Goal: Navigation & Orientation: Find specific page/section

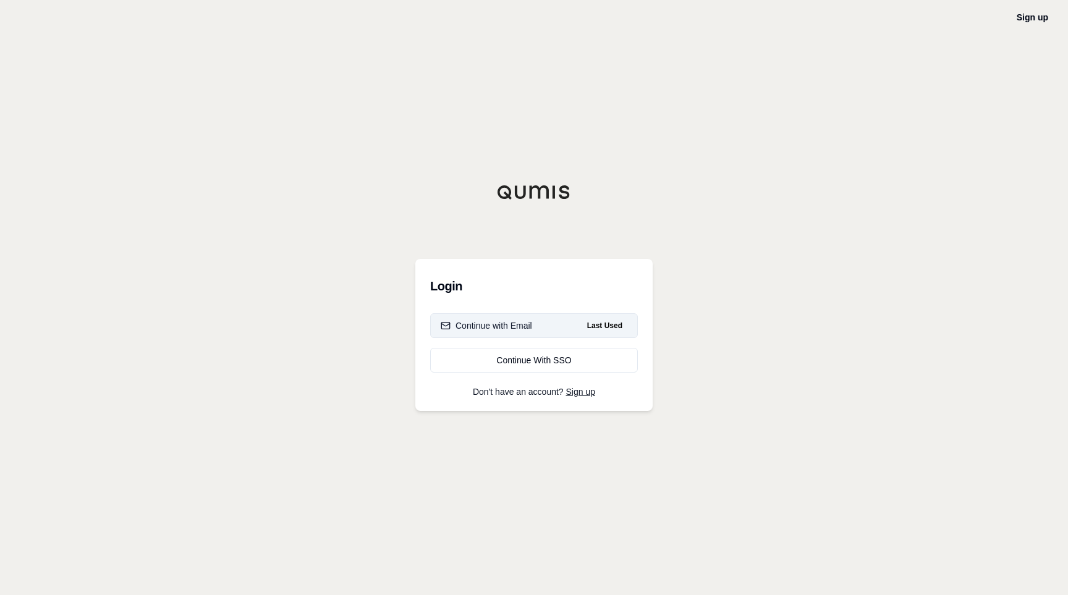
click at [493, 329] on div "Continue with Email" at bounding box center [486, 326] width 91 height 12
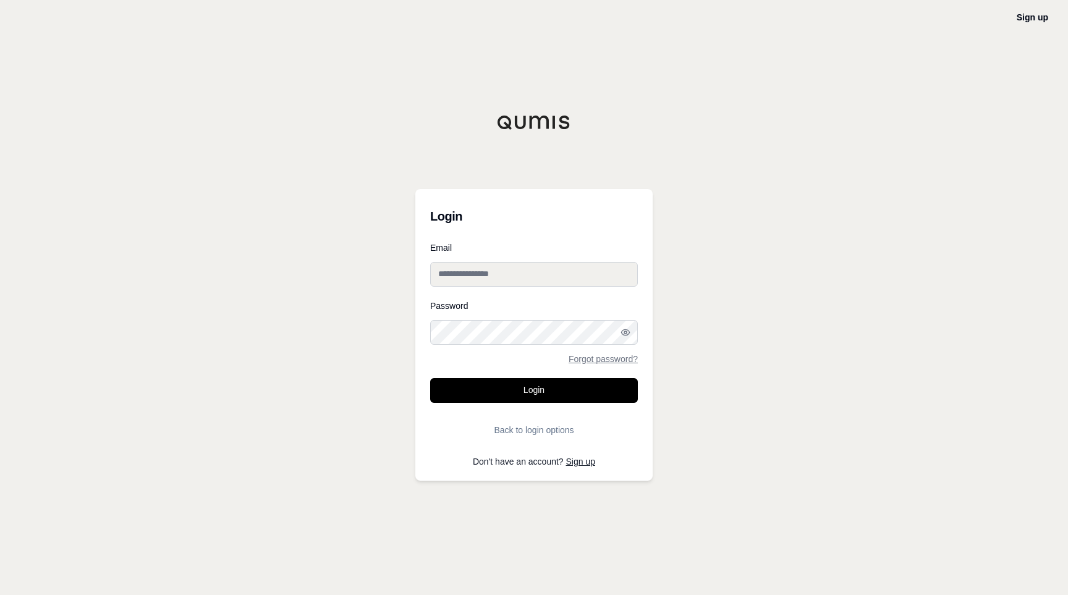
type input "**********"
click at [534, 390] on button "Login" at bounding box center [534, 390] width 208 height 25
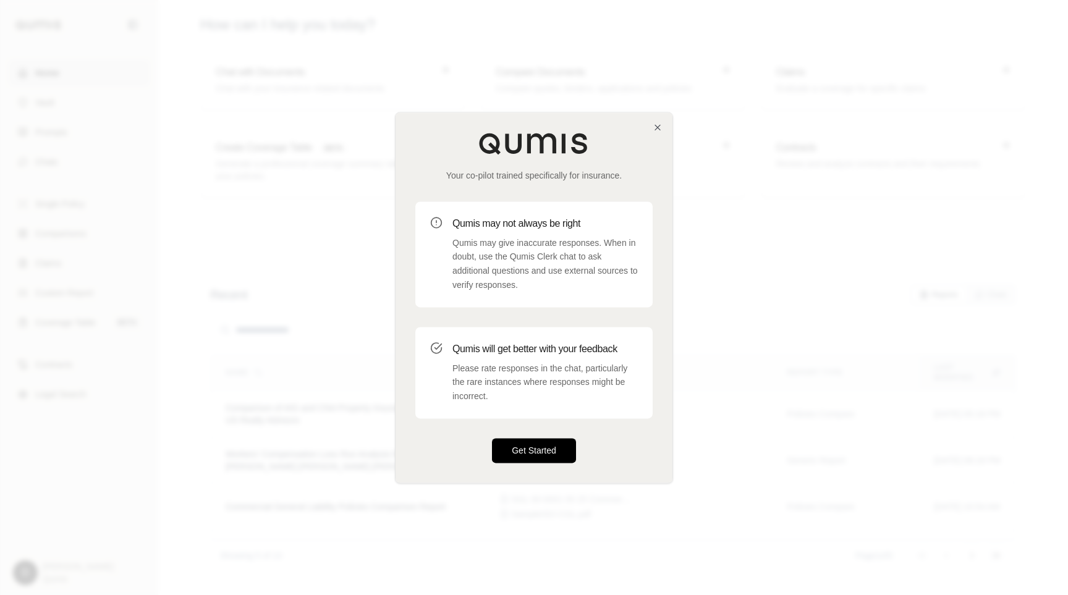
click at [529, 444] on button "Get Started" at bounding box center [534, 450] width 84 height 25
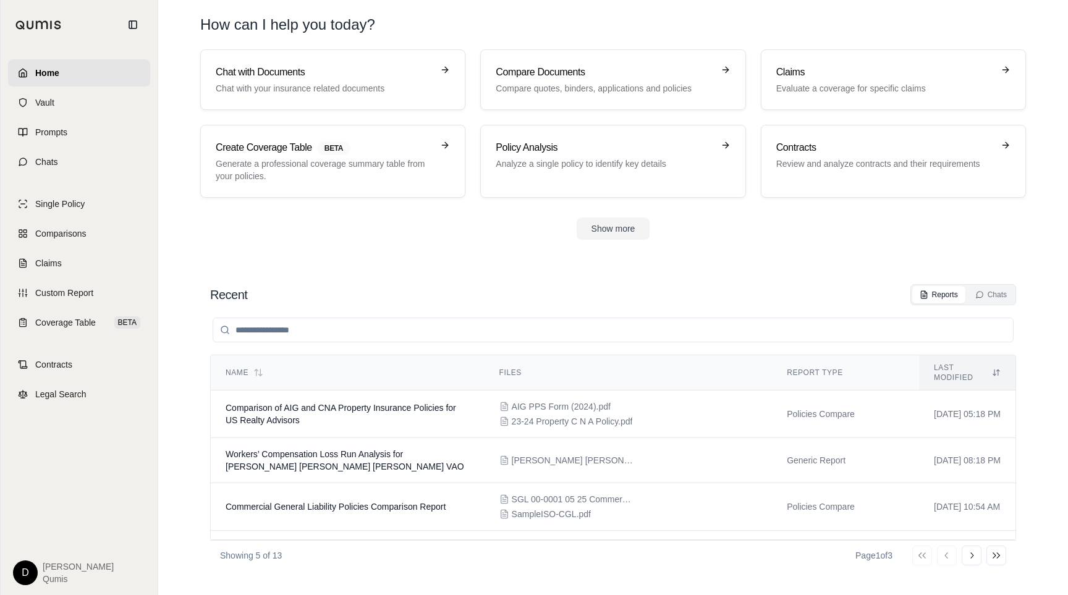
click at [32, 572] on html "Home Vault Prompts Chats Single Policy Comparisons Claims Custom Report Coverag…" at bounding box center [534, 297] width 1068 height 595
click at [52, 477] on link "Site Admin Portal" at bounding box center [54, 480] width 102 height 20
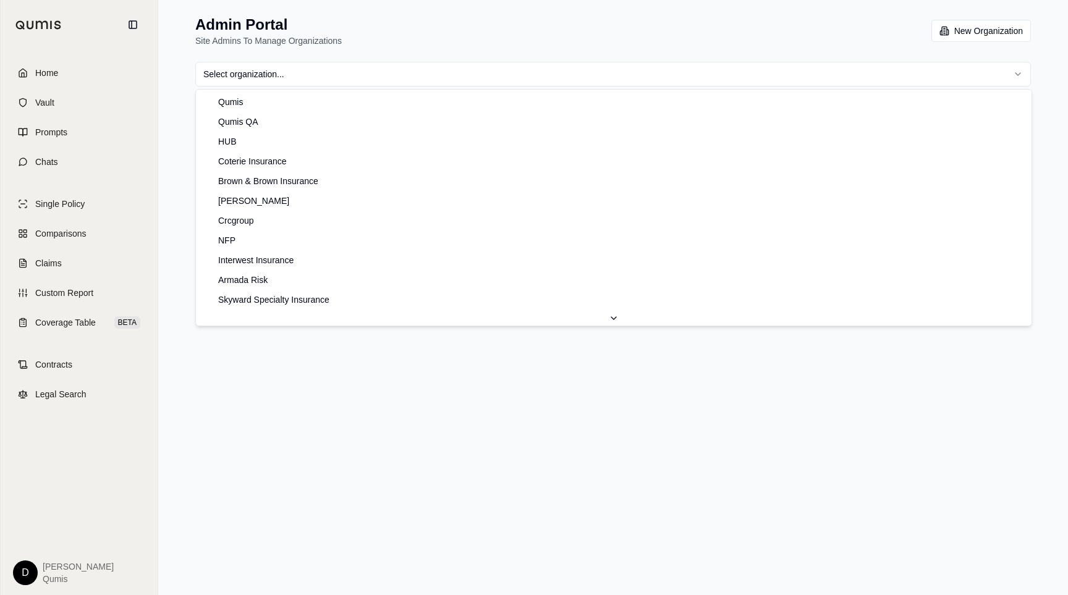
click at [315, 70] on html "Home Vault Prompts Chats Single Policy Comparisons Claims Custom Report Coverag…" at bounding box center [534, 297] width 1068 height 595
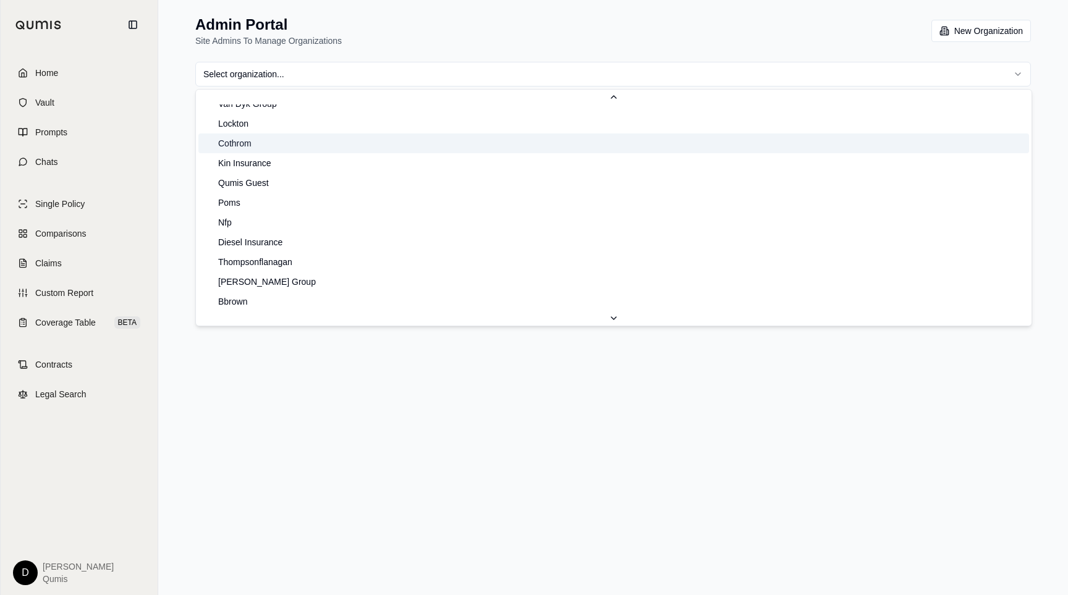
scroll to position [609, 0]
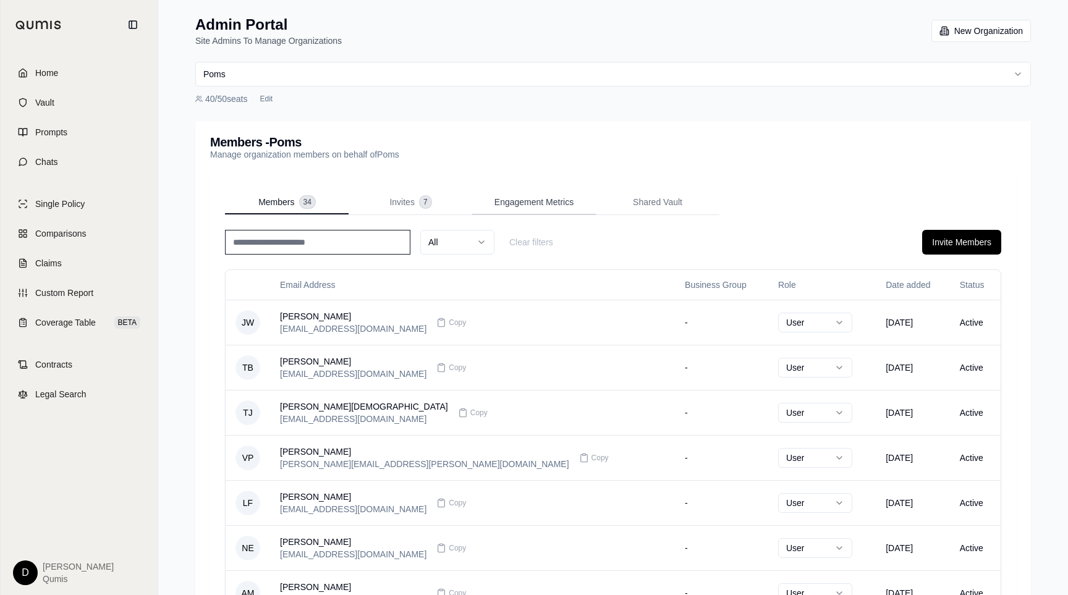
click at [520, 206] on span "Engagement Metrics" at bounding box center [534, 202] width 79 height 12
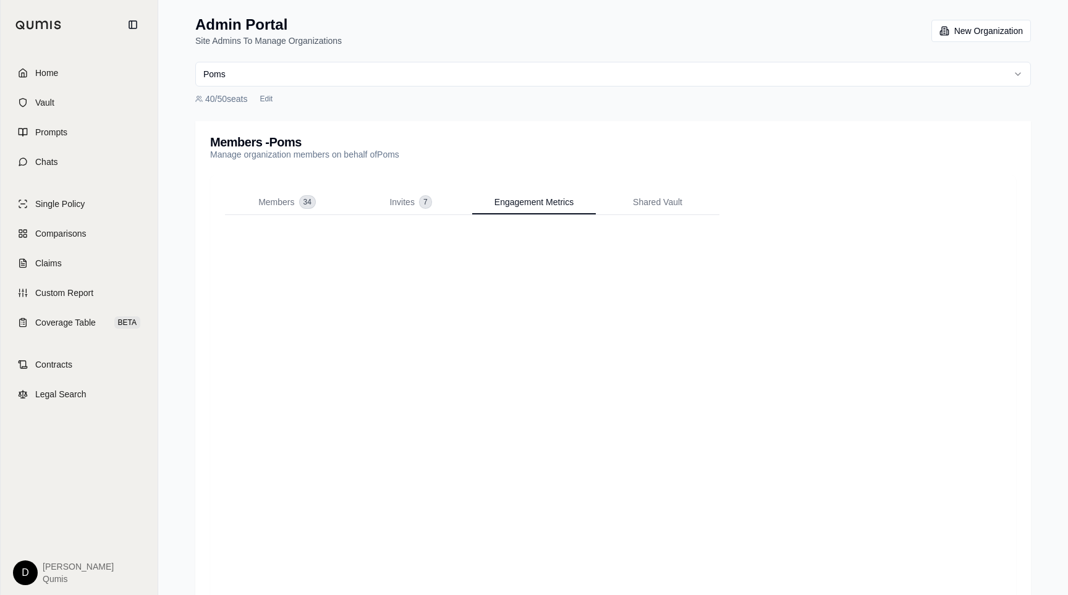
click at [427, 232] on div at bounding box center [613, 419] width 776 height 378
click at [415, 196] on div "Invites 7" at bounding box center [409, 202] width 41 height 12
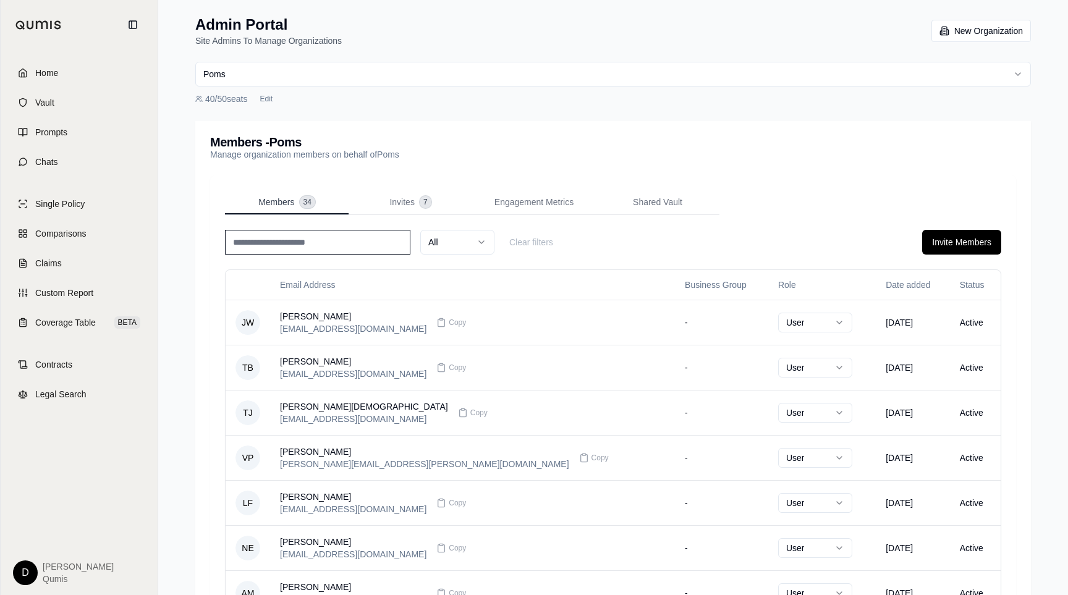
click at [300, 200] on span "34" at bounding box center [307, 202] width 15 height 12
click at [530, 202] on span "Engagement Metrics" at bounding box center [534, 202] width 79 height 12
